Goal: Task Accomplishment & Management: Manage account settings

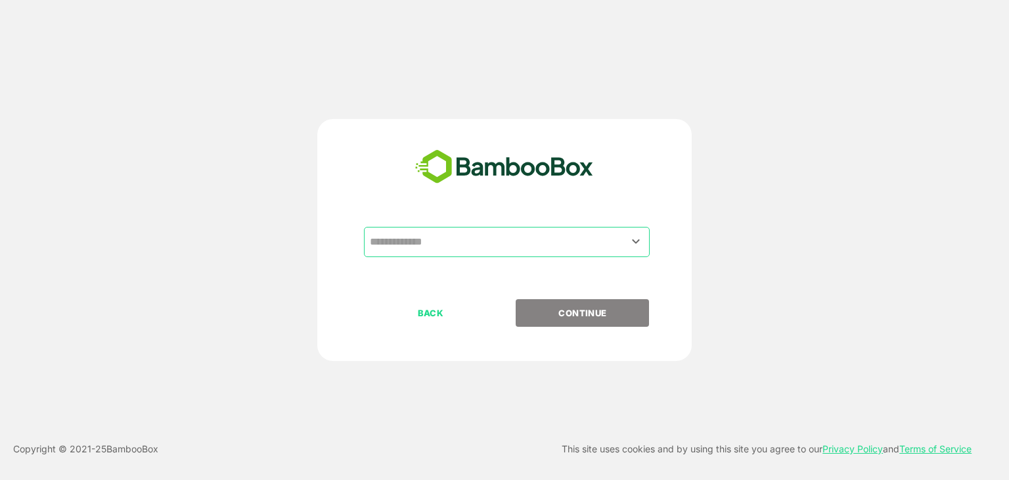
click at [476, 237] on input "text" at bounding box center [507, 241] width 281 height 25
click at [534, 250] on input "text" at bounding box center [507, 241] width 281 height 25
click at [631, 240] on icon "Open" at bounding box center [636, 241] width 16 height 16
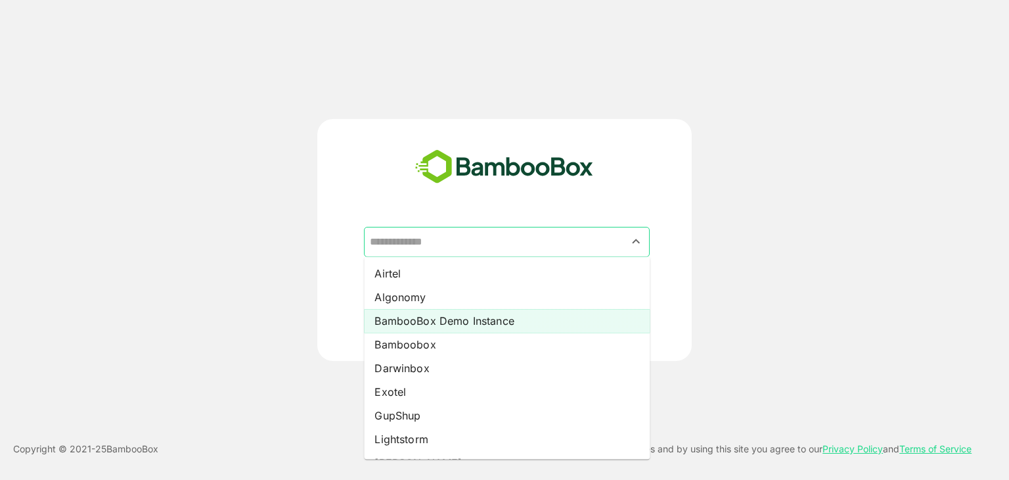
click at [446, 318] on li "BambooBox Demo Instance" at bounding box center [507, 321] width 286 height 24
type input "**********"
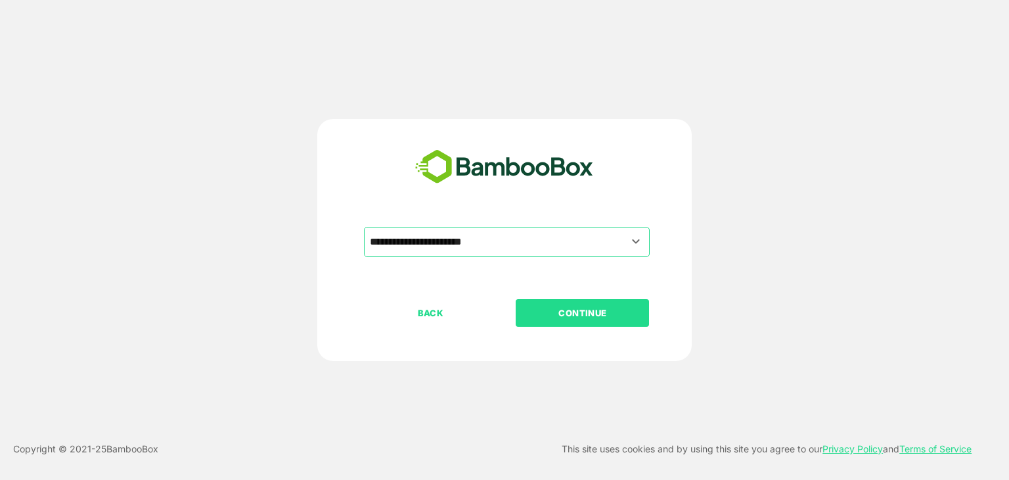
click at [551, 313] on p "CONTINUE" at bounding box center [582, 313] width 131 height 14
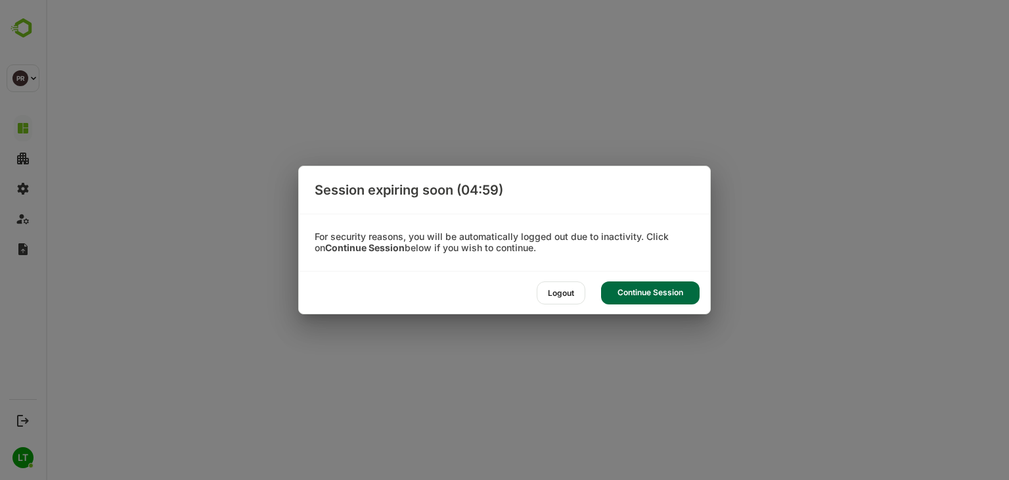
click at [618, 293] on div "Continue Session" at bounding box center [650, 292] width 99 height 23
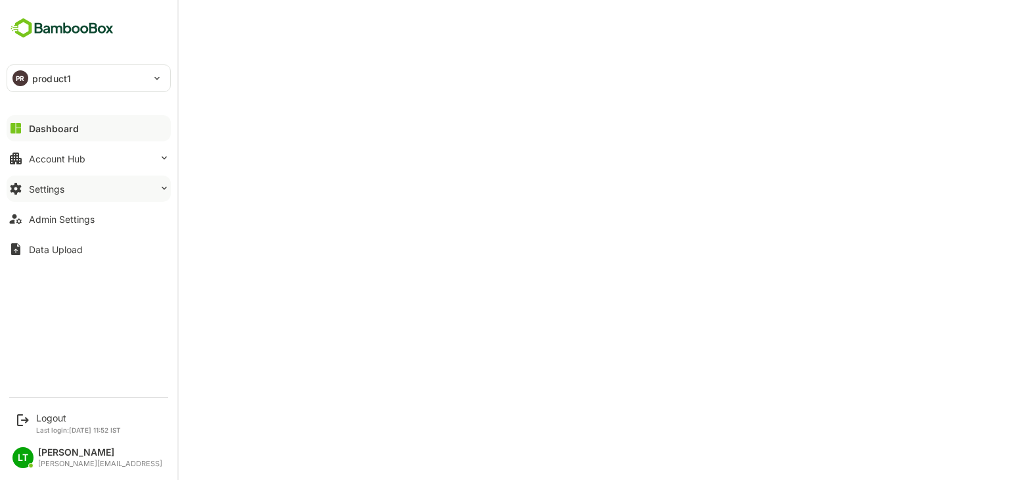
click at [68, 185] on button "Settings" at bounding box center [89, 188] width 164 height 26
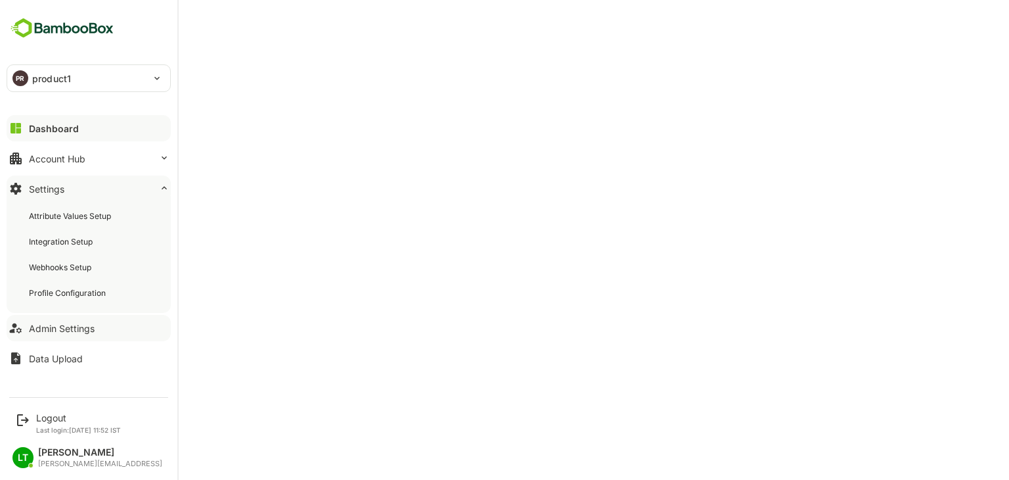
click at [64, 320] on button "Admin Settings" at bounding box center [89, 328] width 164 height 26
